Goal: Information Seeking & Learning: Learn about a topic

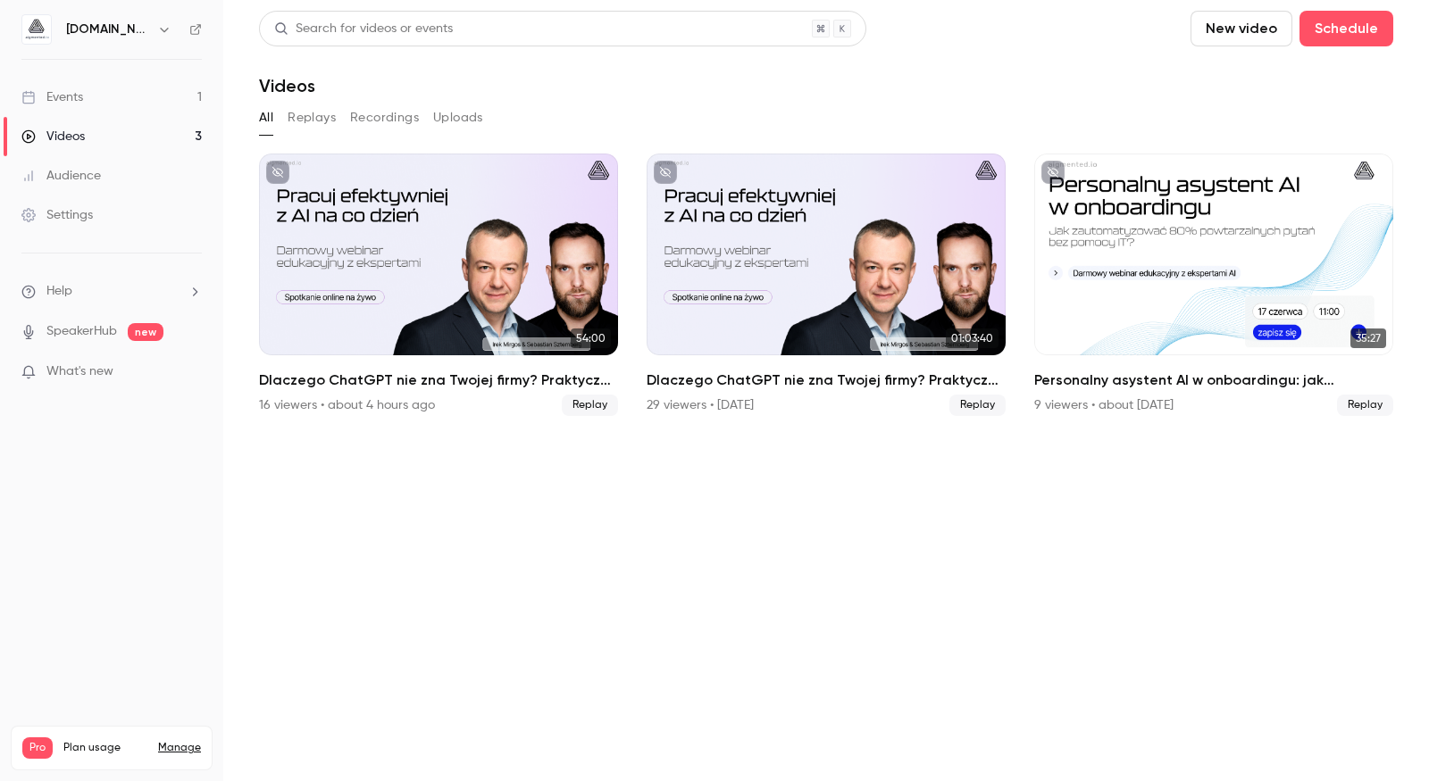
click at [119, 163] on link "Audience" at bounding box center [111, 175] width 223 height 39
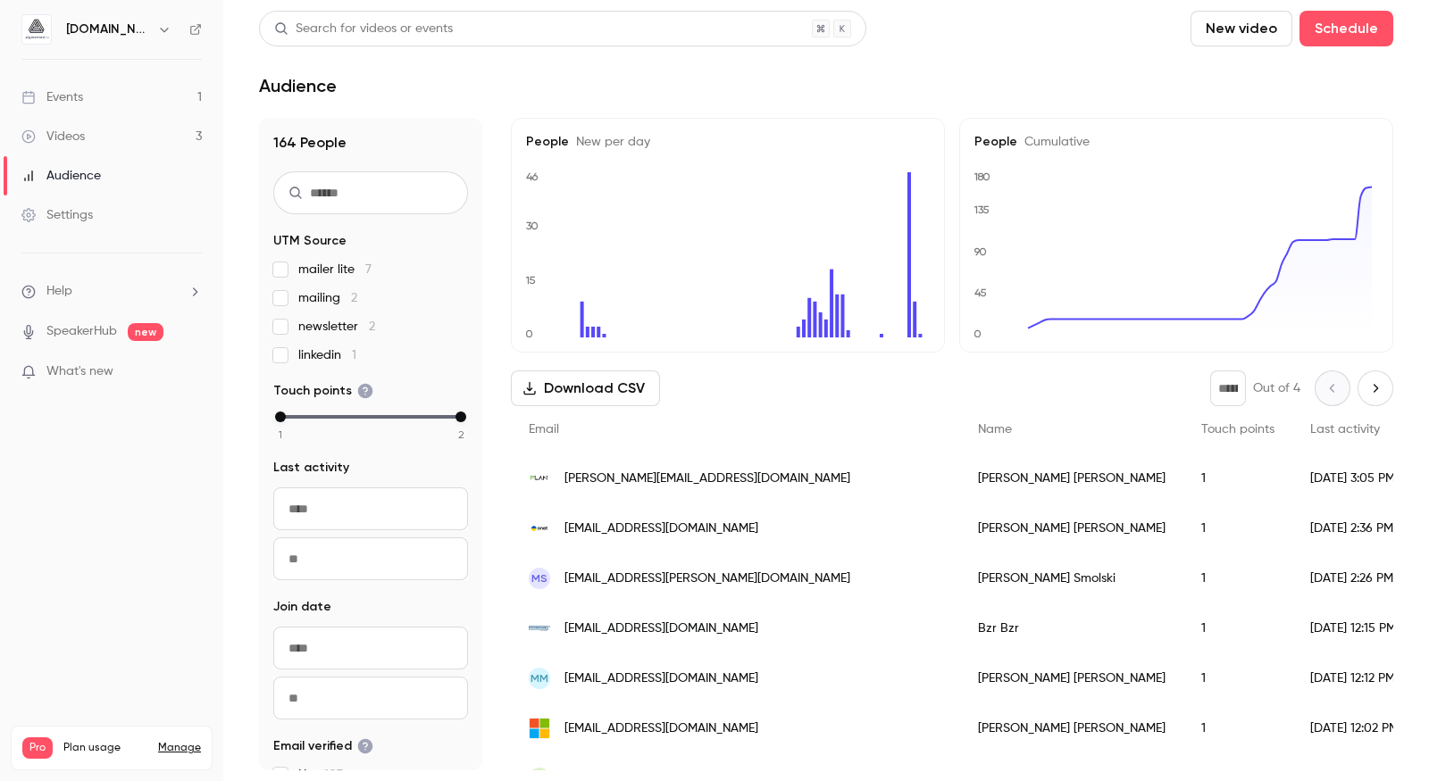
click at [521, 20] on div "Search for videos or events" at bounding box center [562, 29] width 607 height 36
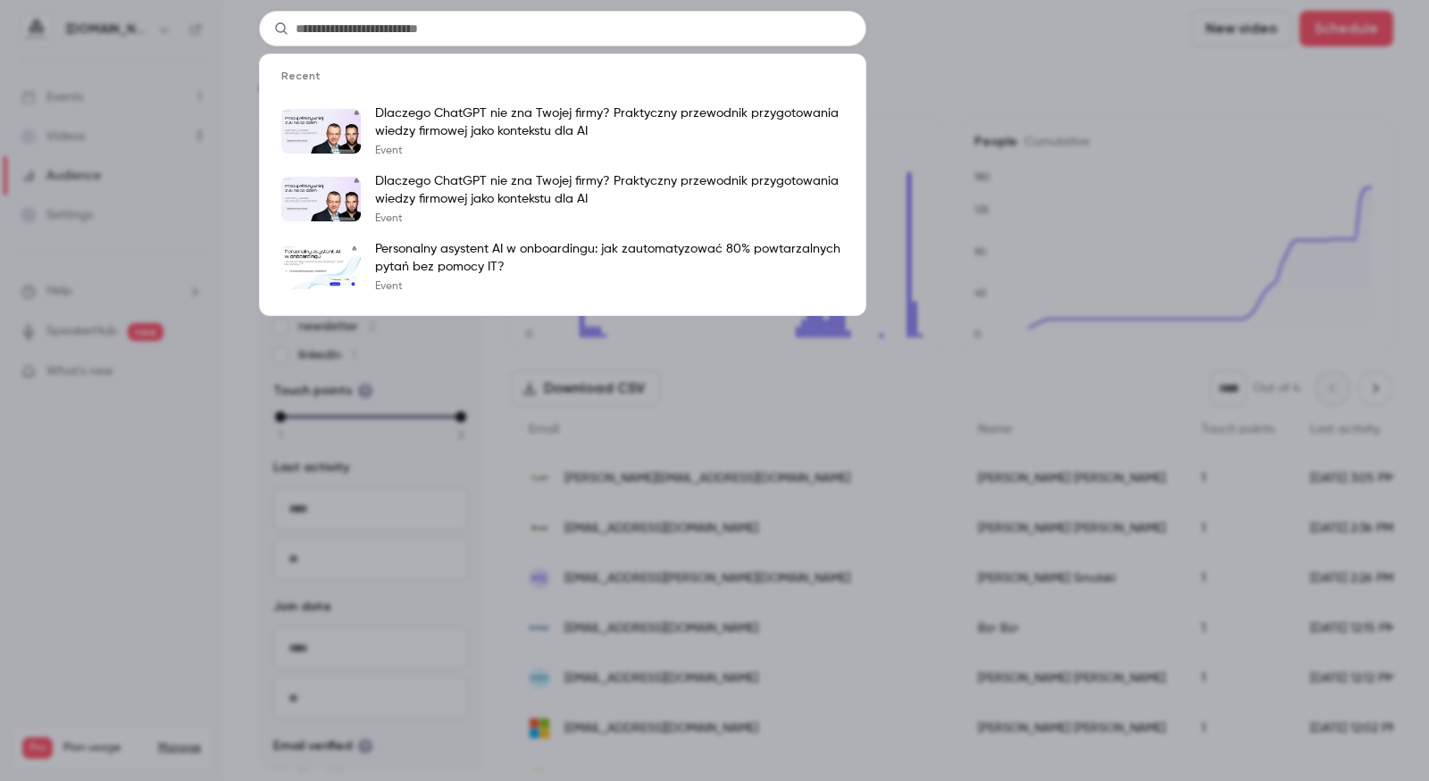
click at [521, 20] on input "text" at bounding box center [562, 29] width 607 height 36
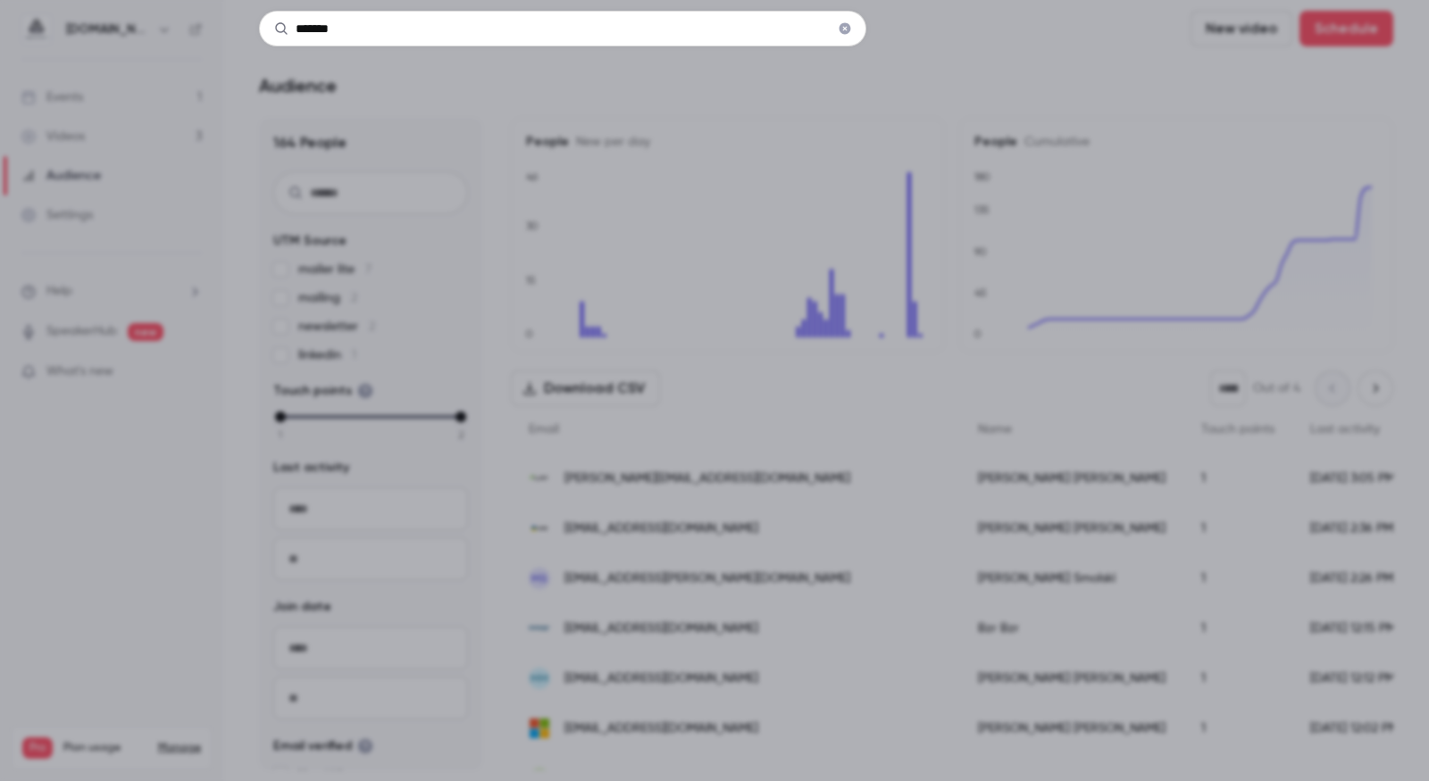
click at [446, 35] on input "*******" at bounding box center [562, 29] width 607 height 36
type input "*"
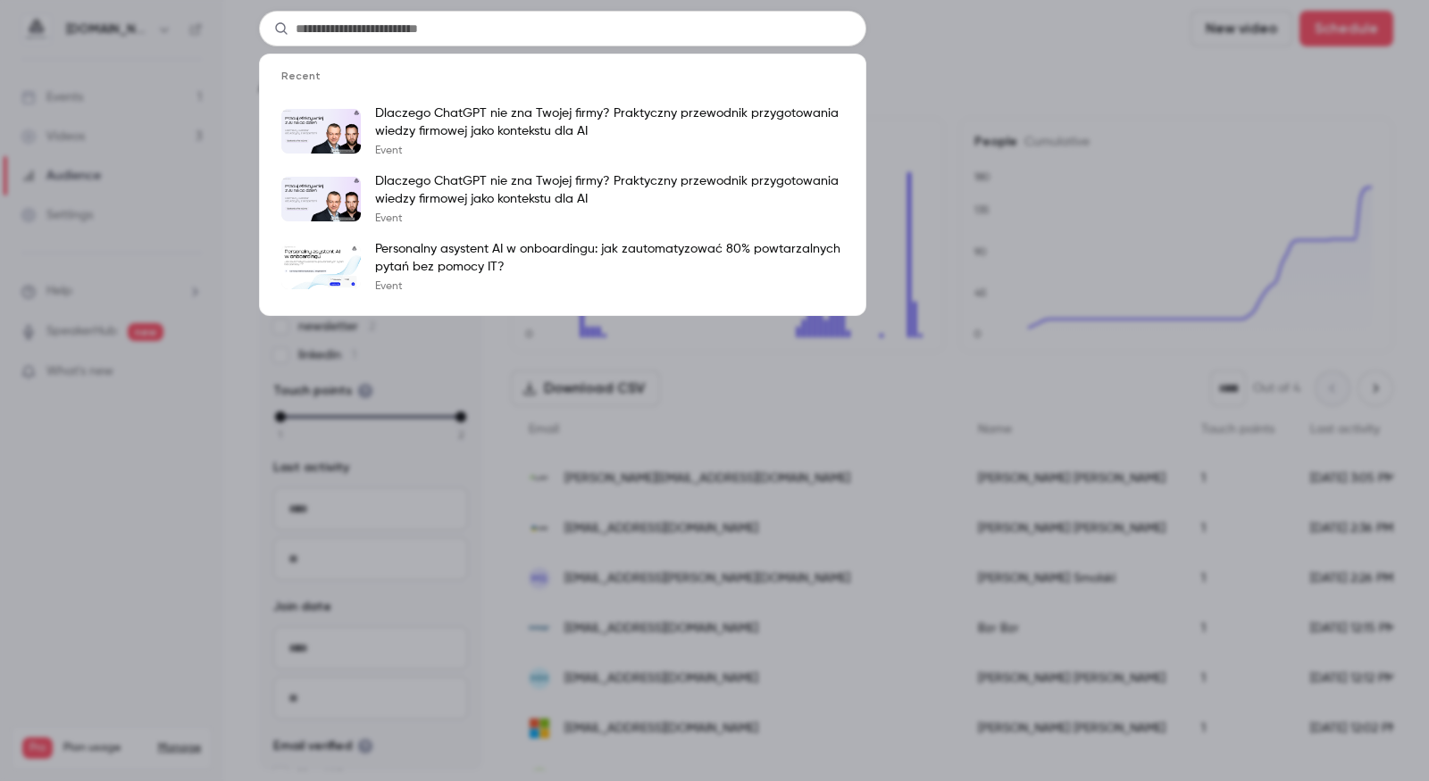
click at [95, 490] on div "Recent Dlaczego ChatGPT nie zna Twojej firmy? Praktyczny przewodnik przygotowan…" at bounding box center [714, 390] width 1429 height 781
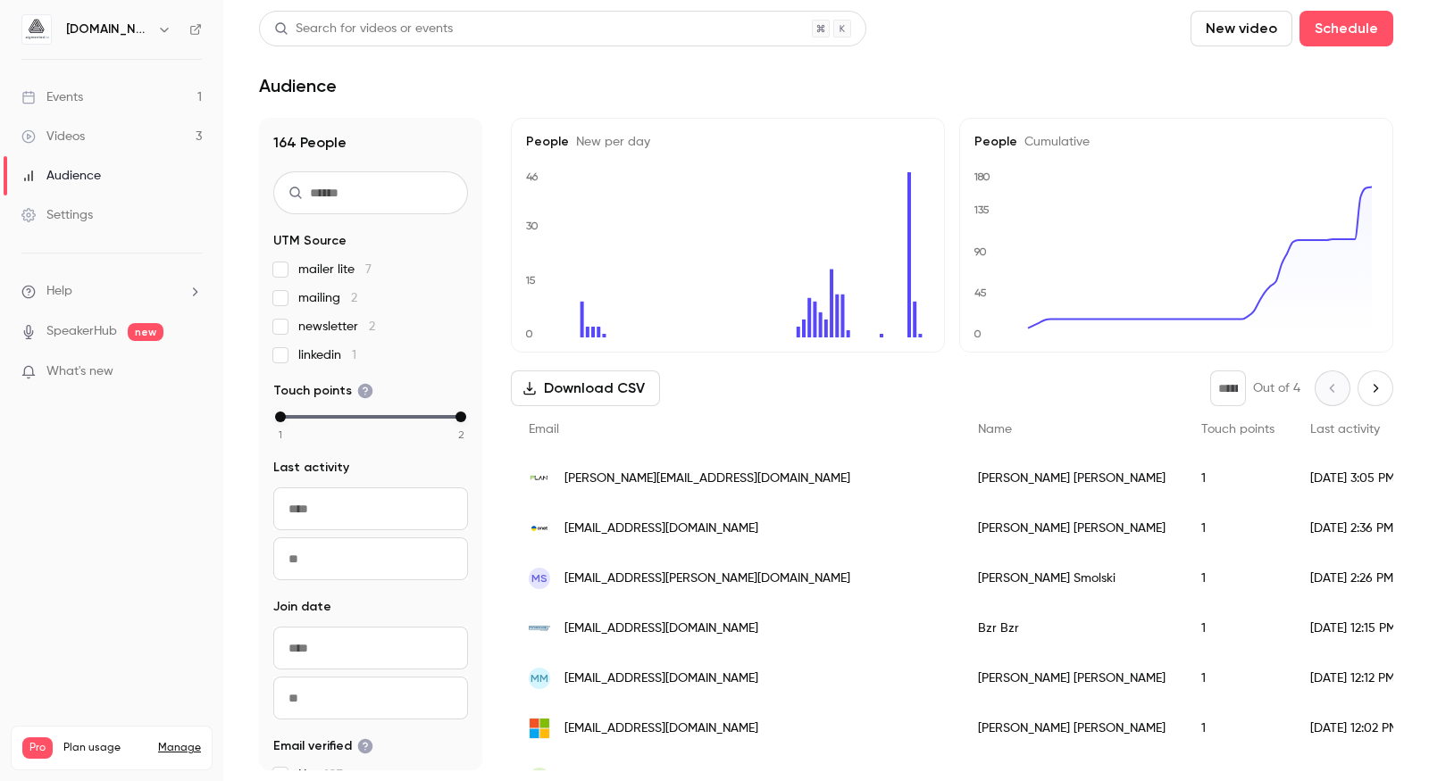
click at [105, 172] on link "Audience" at bounding box center [111, 175] width 223 height 39
click at [112, 130] on link "Videos 3" at bounding box center [111, 136] width 223 height 39
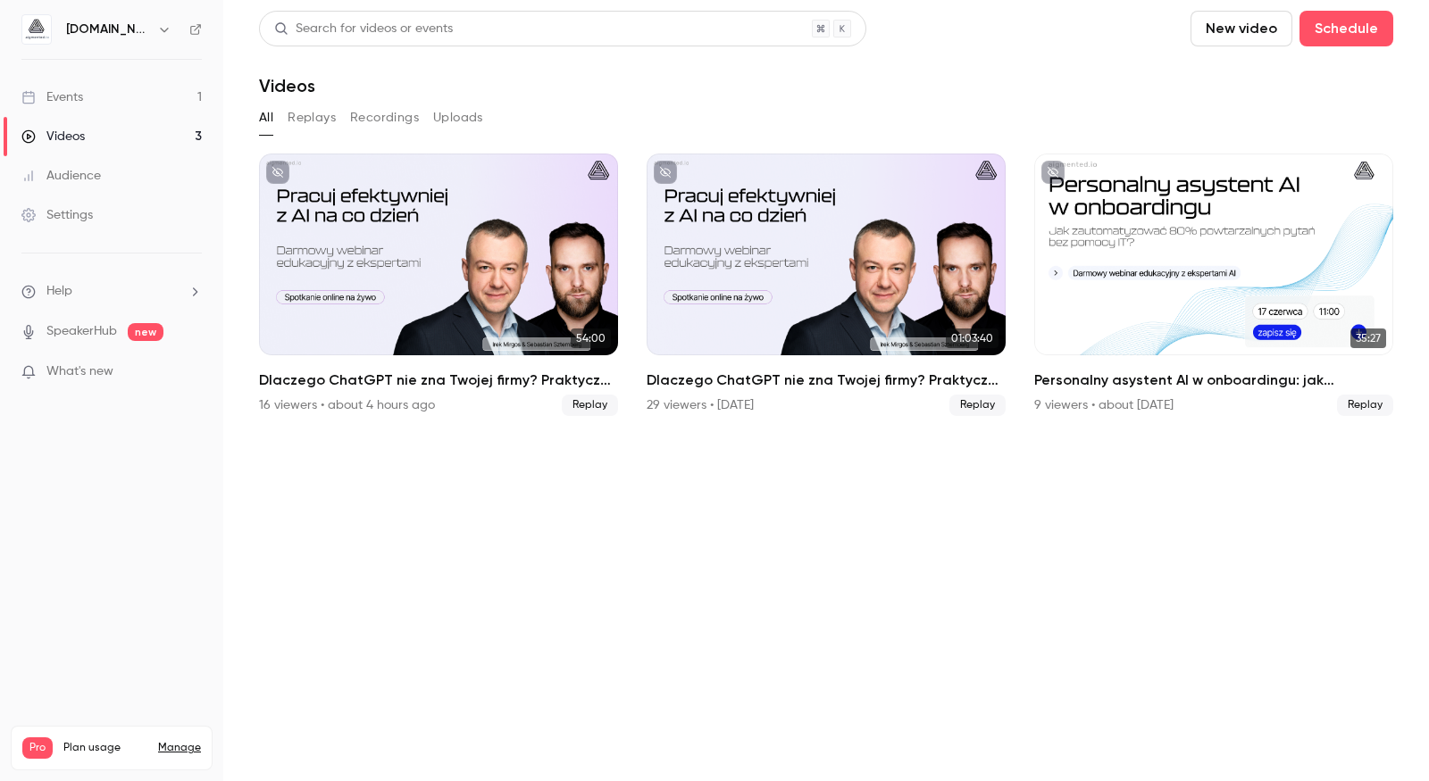
click at [151, 100] on link "Events 1" at bounding box center [111, 97] width 223 height 39
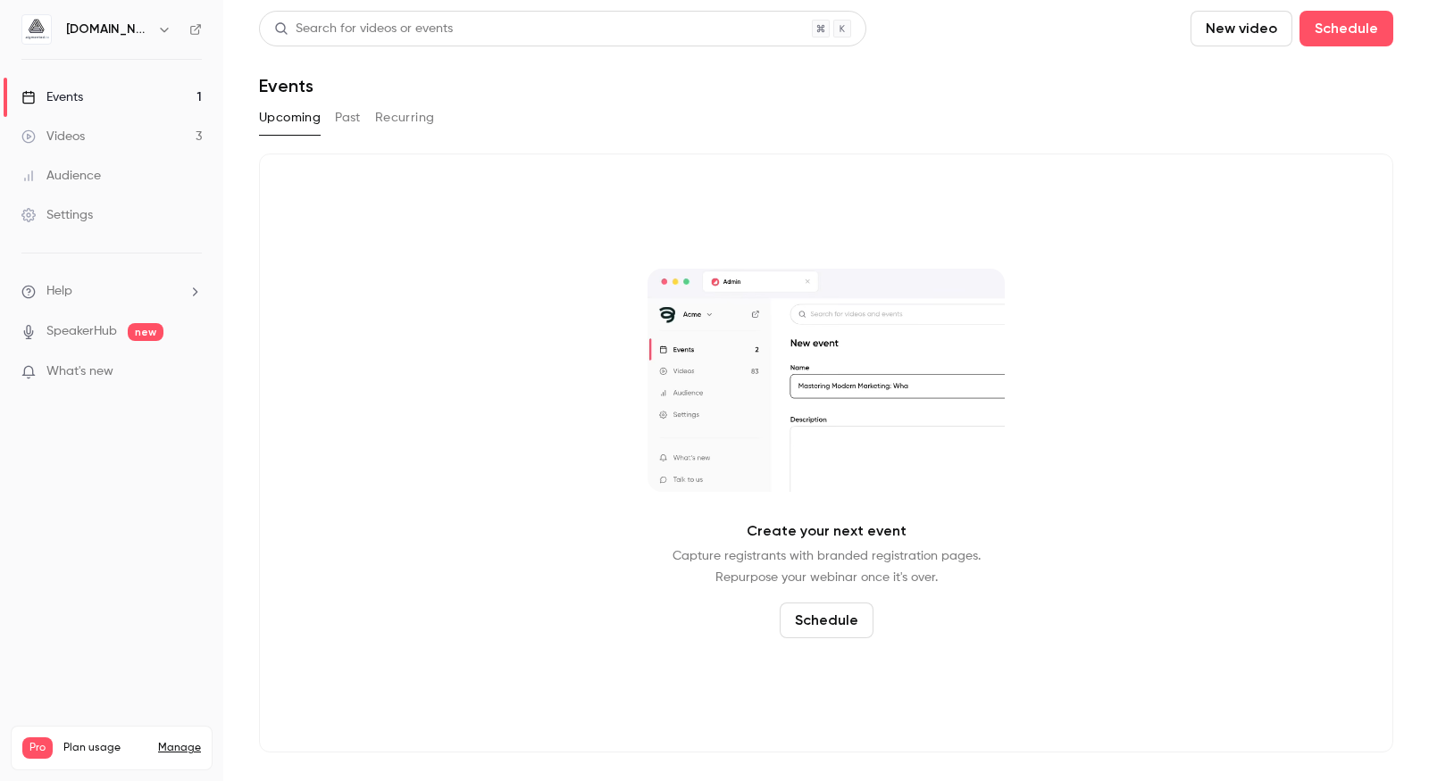
click at [139, 140] on link "Videos 3" at bounding box center [111, 136] width 223 height 39
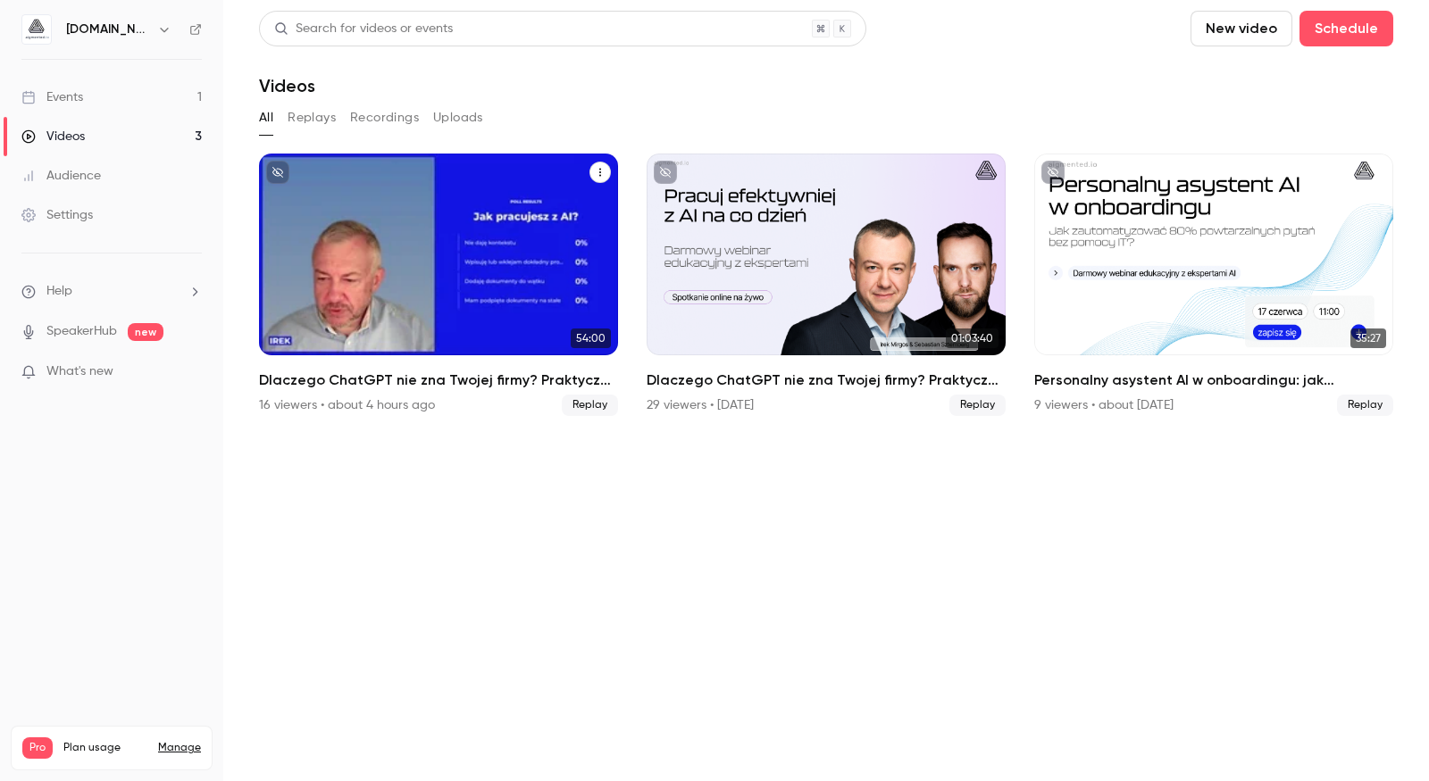
click at [442, 288] on div "Dlaczego ChatGPT nie zna Twojej firmy? Praktyczny przewodnik przygotowania wied…" at bounding box center [438, 255] width 359 height 202
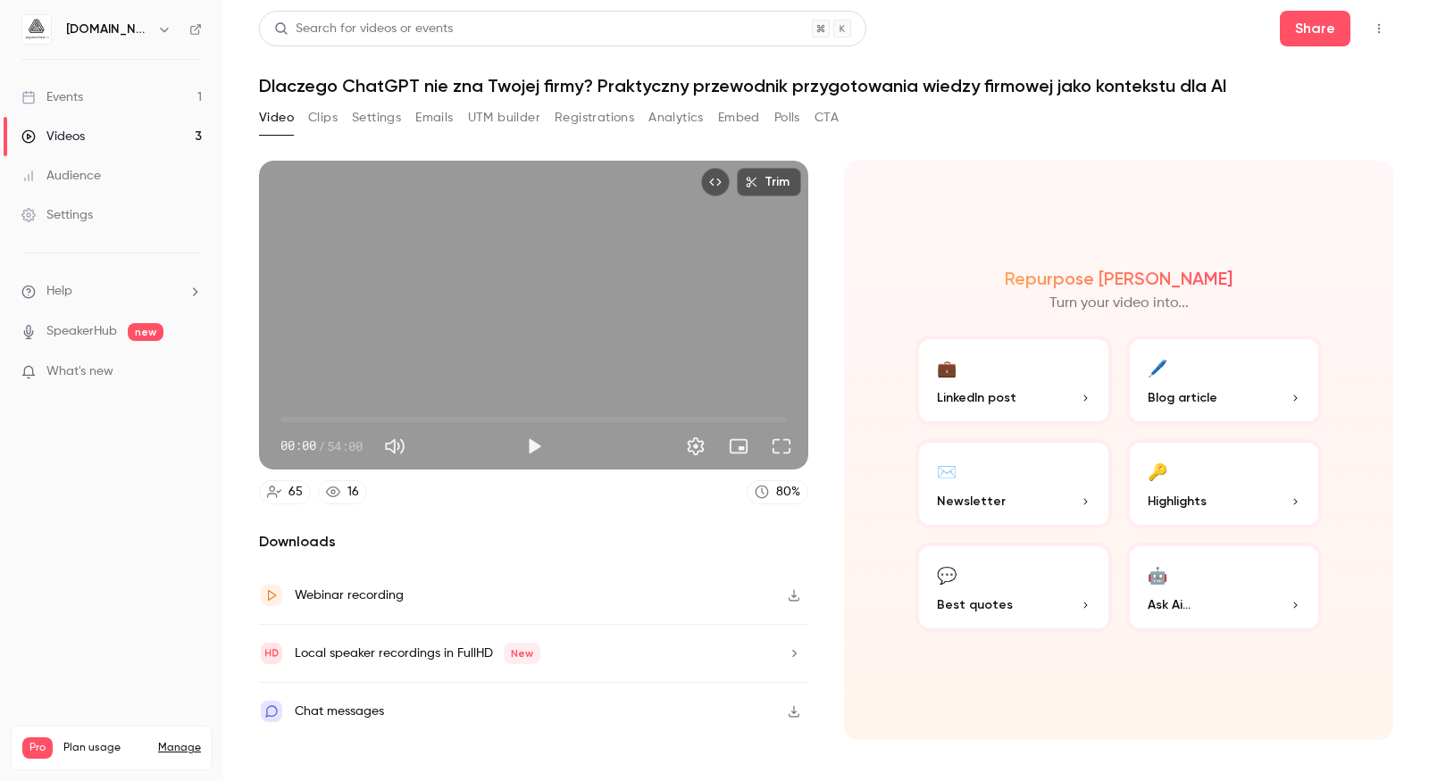
click at [605, 115] on button "Registrations" at bounding box center [593, 118] width 79 height 29
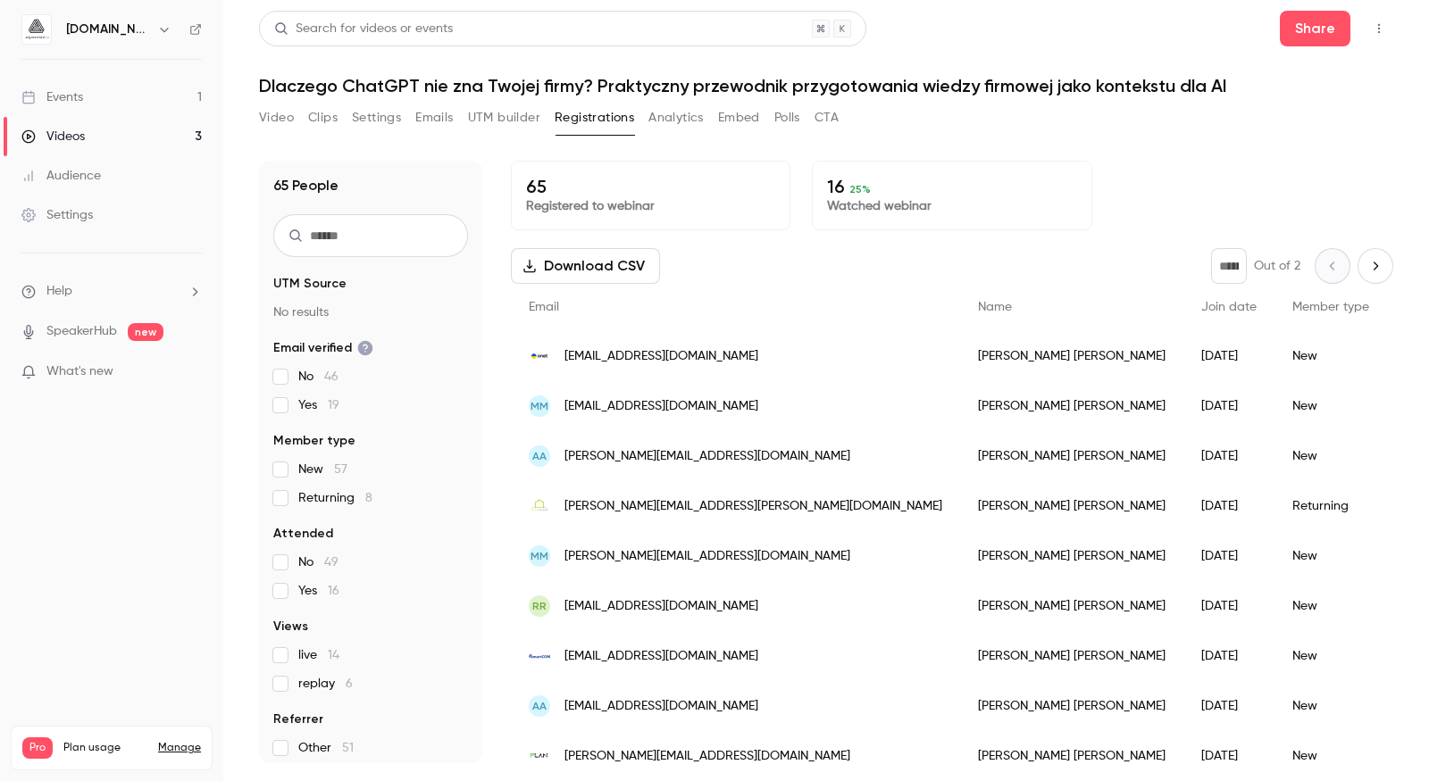
click at [681, 113] on button "Analytics" at bounding box center [675, 118] width 55 height 29
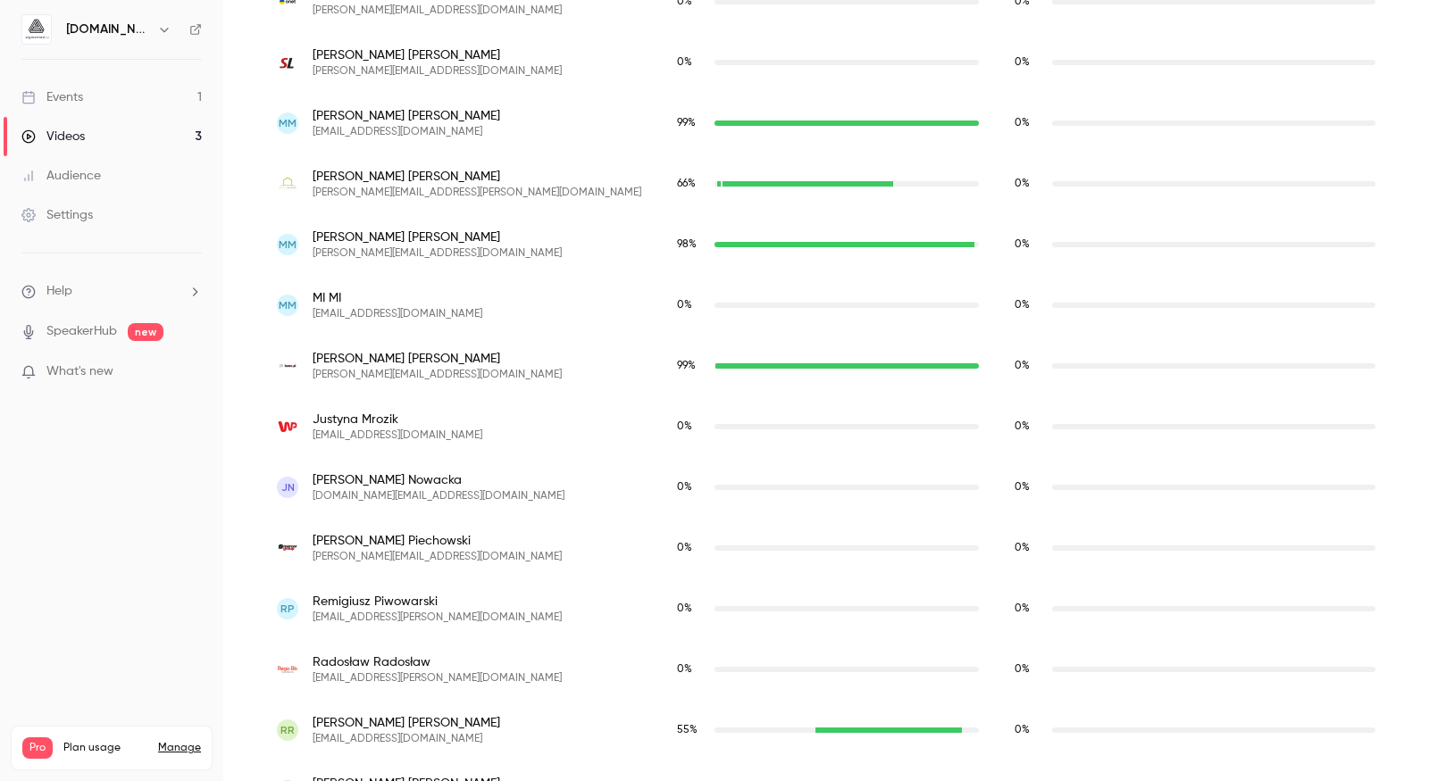
scroll to position [2961, 0]
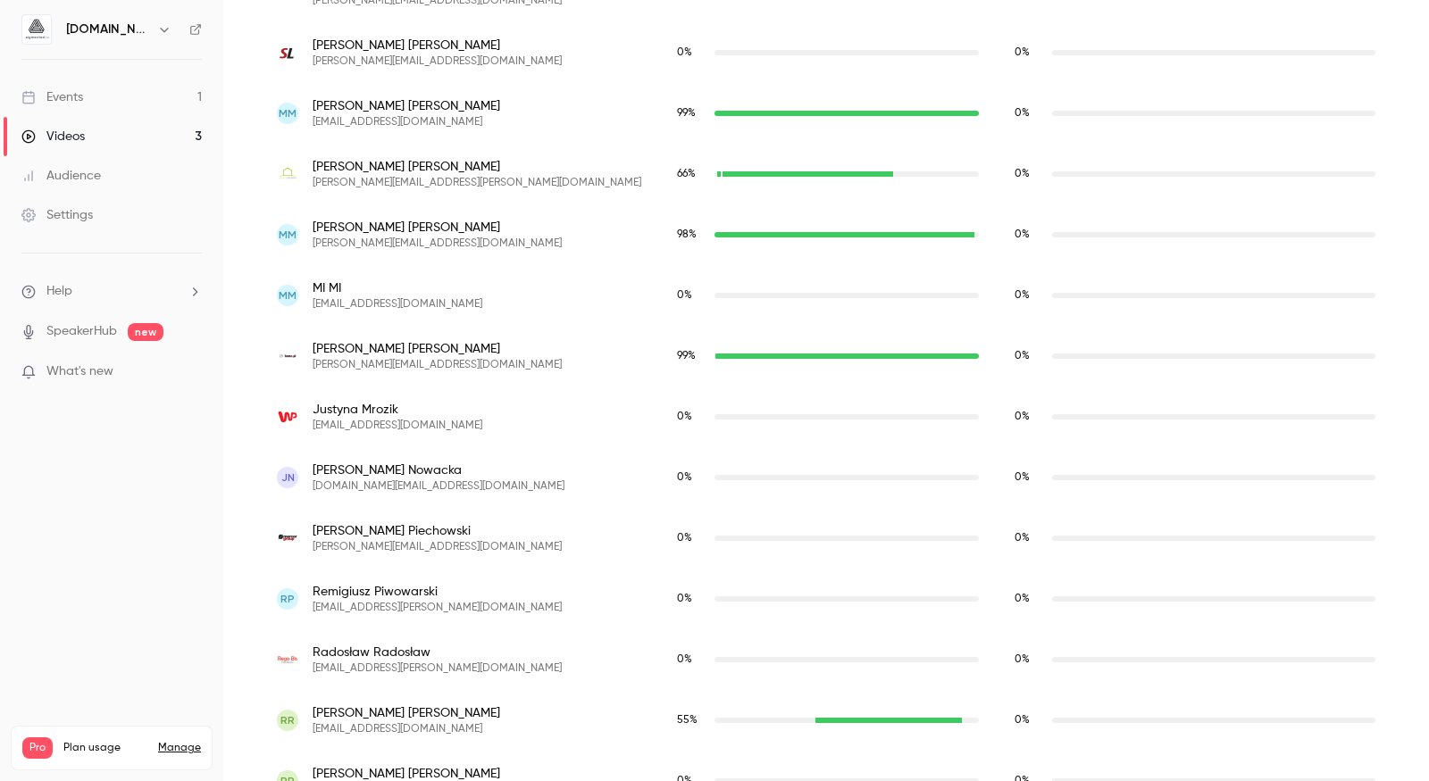
click at [105, 179] on link "Audience" at bounding box center [111, 175] width 223 height 39
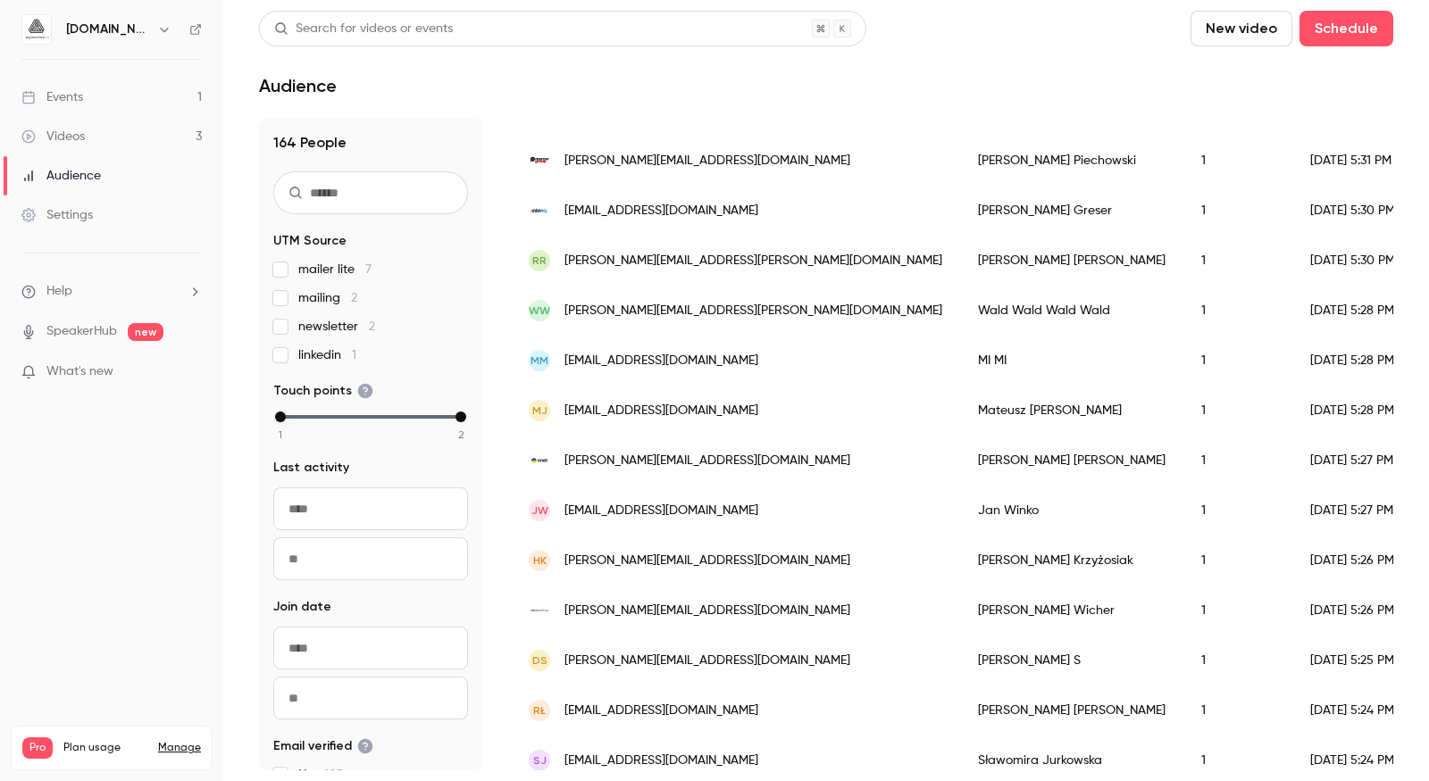
scroll to position [2196, 0]
